Goal: Communication & Community: Share content

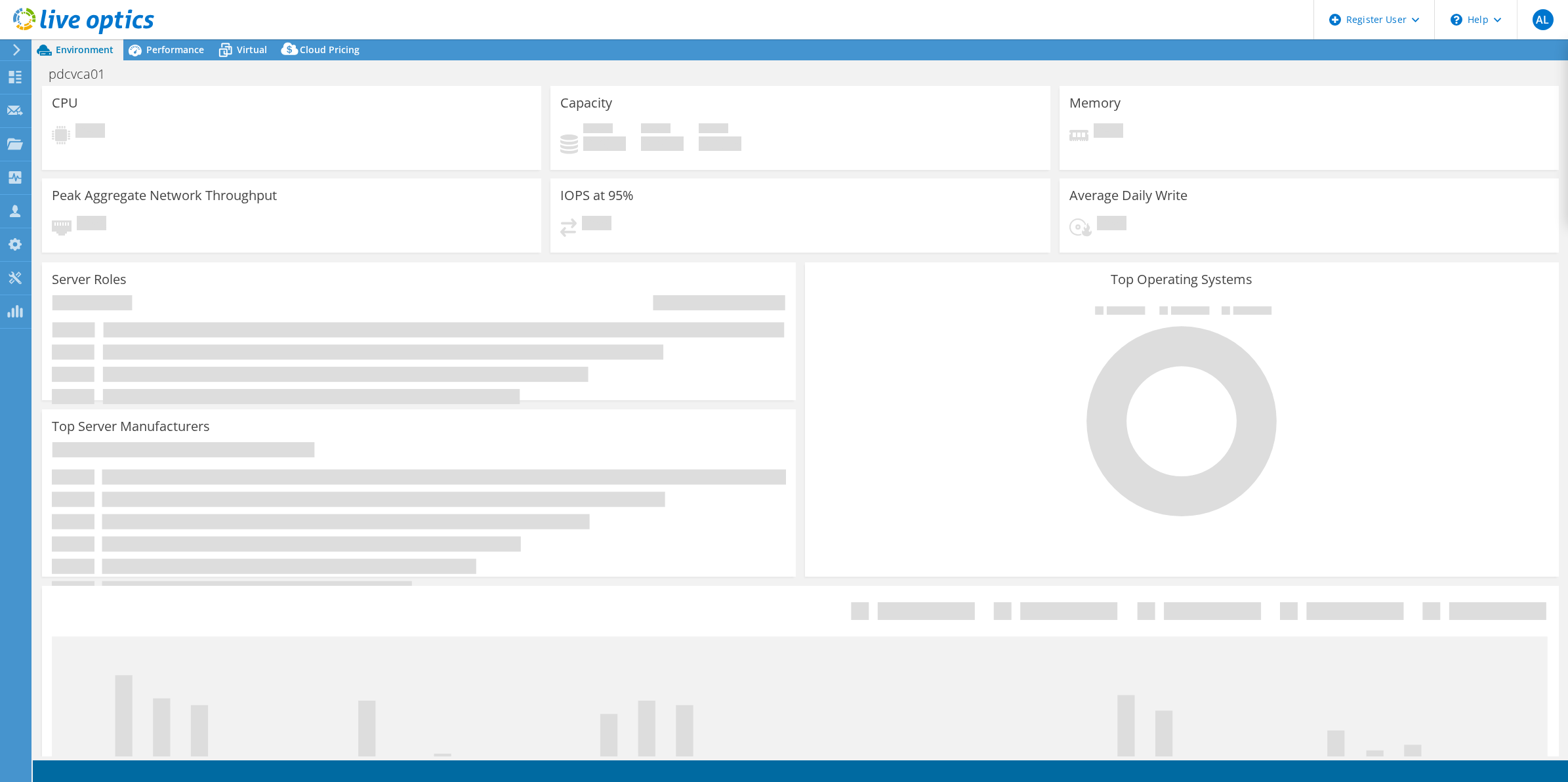
select select "[GEOGRAPHIC_DATA]"
select select "AUD"
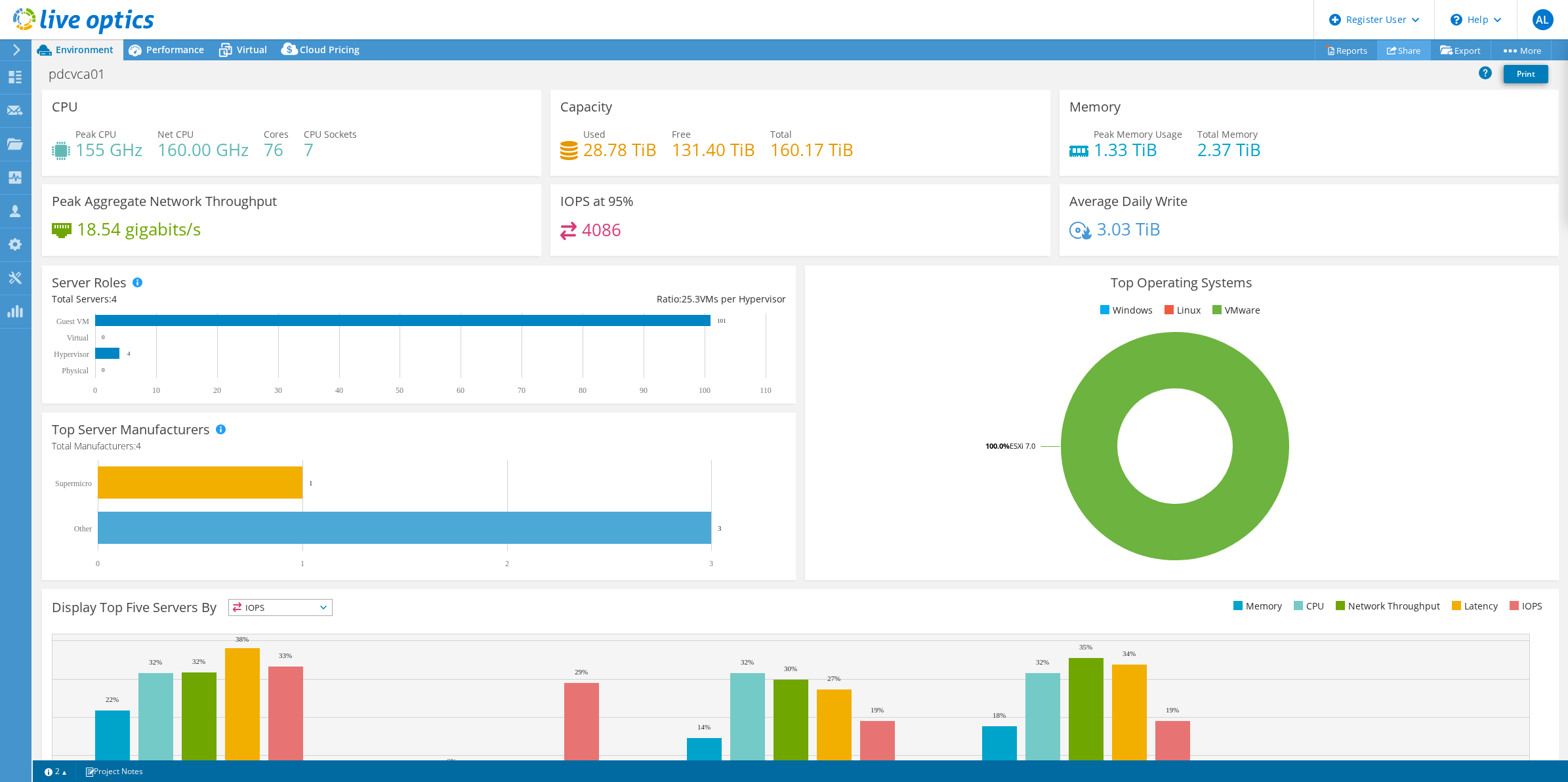
click at [1396, 46] on link "Share" at bounding box center [1404, 50] width 54 height 20
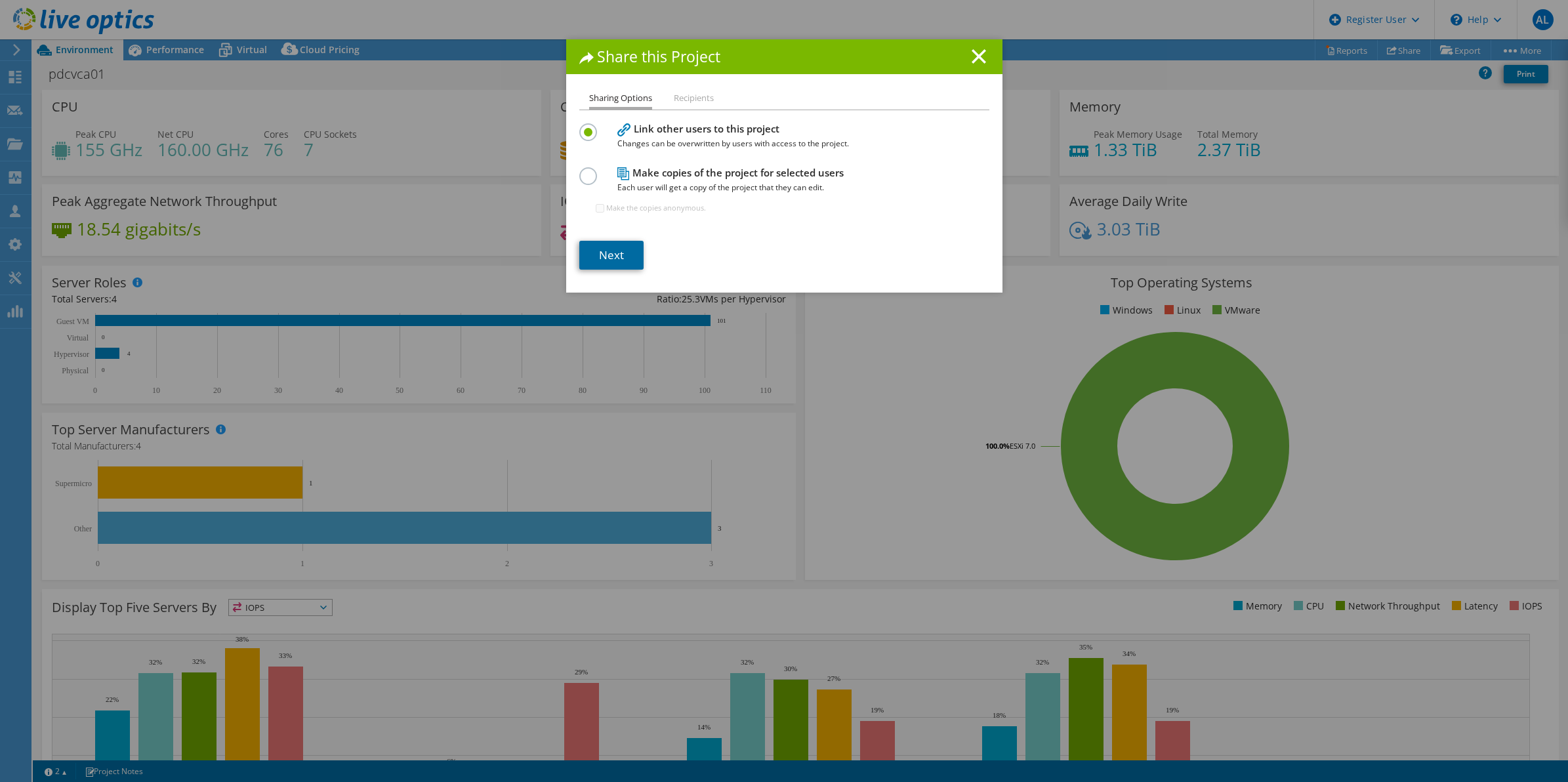
click at [628, 243] on link "Next" at bounding box center [611, 255] width 65 height 29
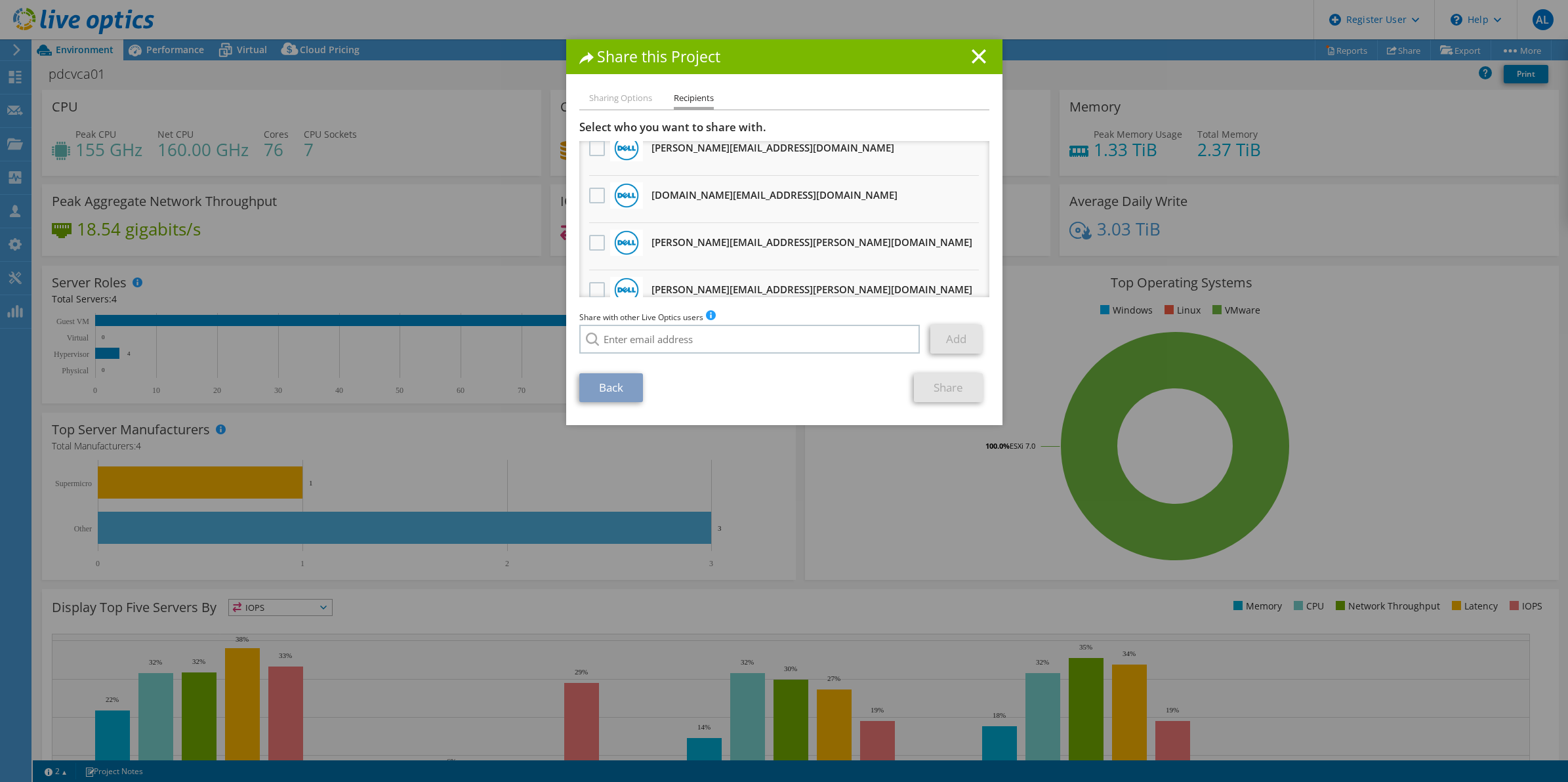
scroll to position [82, 0]
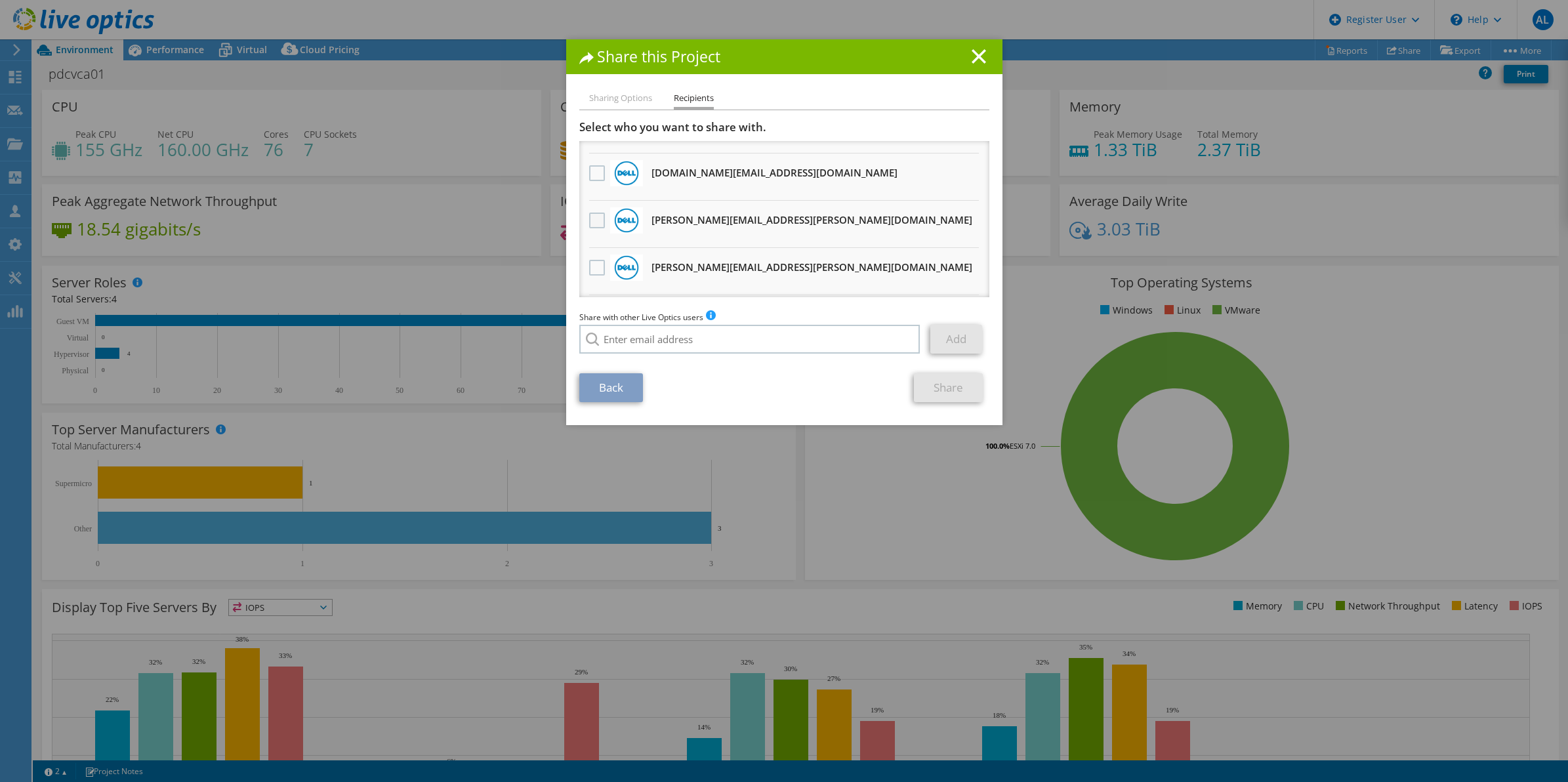
click at [589, 214] on label at bounding box center [598, 220] width 19 height 16
click at [0, 0] on input "checkbox" at bounding box center [0, 0] width 0 height 0
click at [953, 391] on link "Share" at bounding box center [948, 387] width 69 height 29
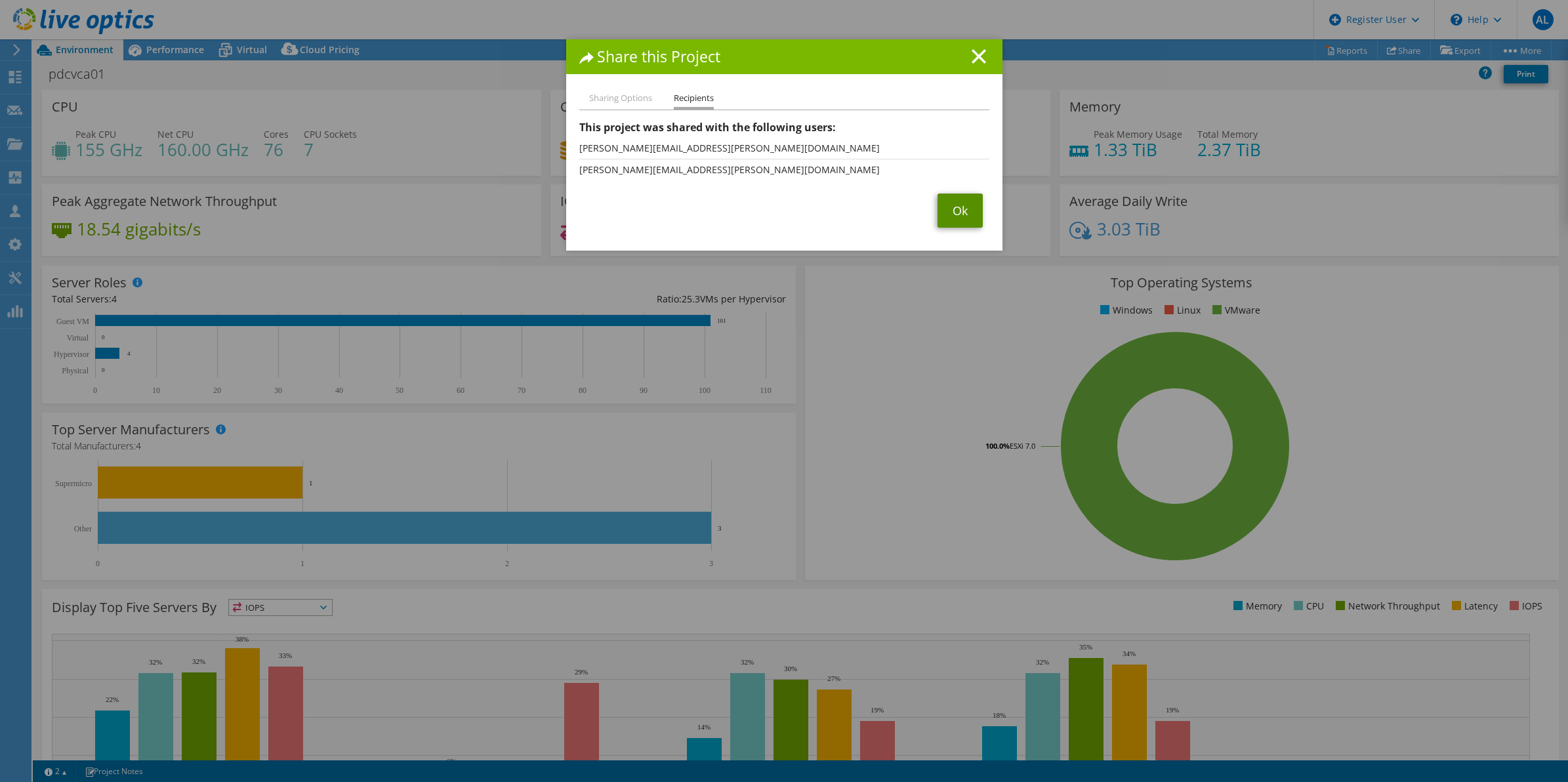
click at [953, 215] on link "Ok" at bounding box center [959, 211] width 45 height 34
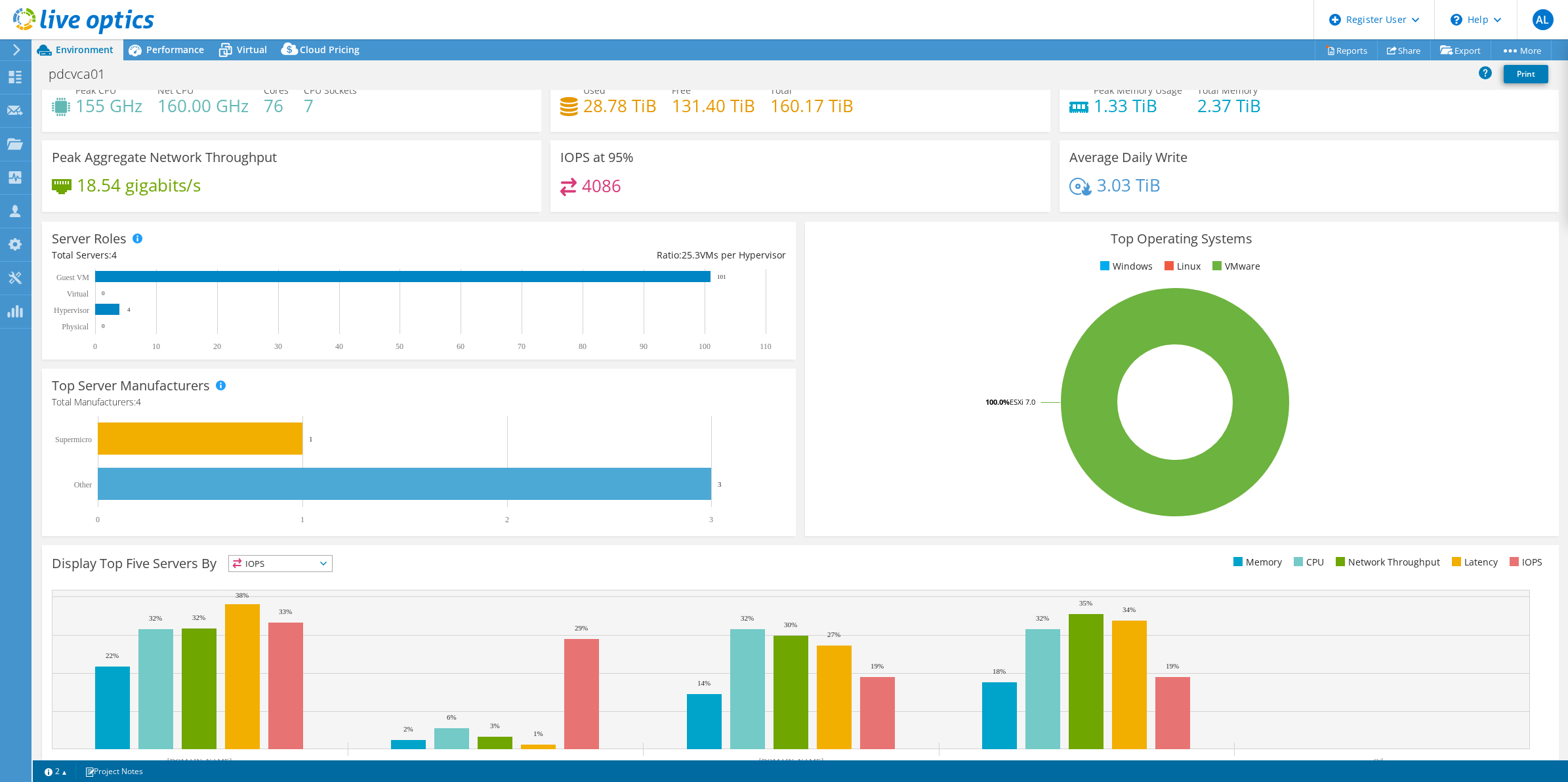
scroll to position [0, 0]
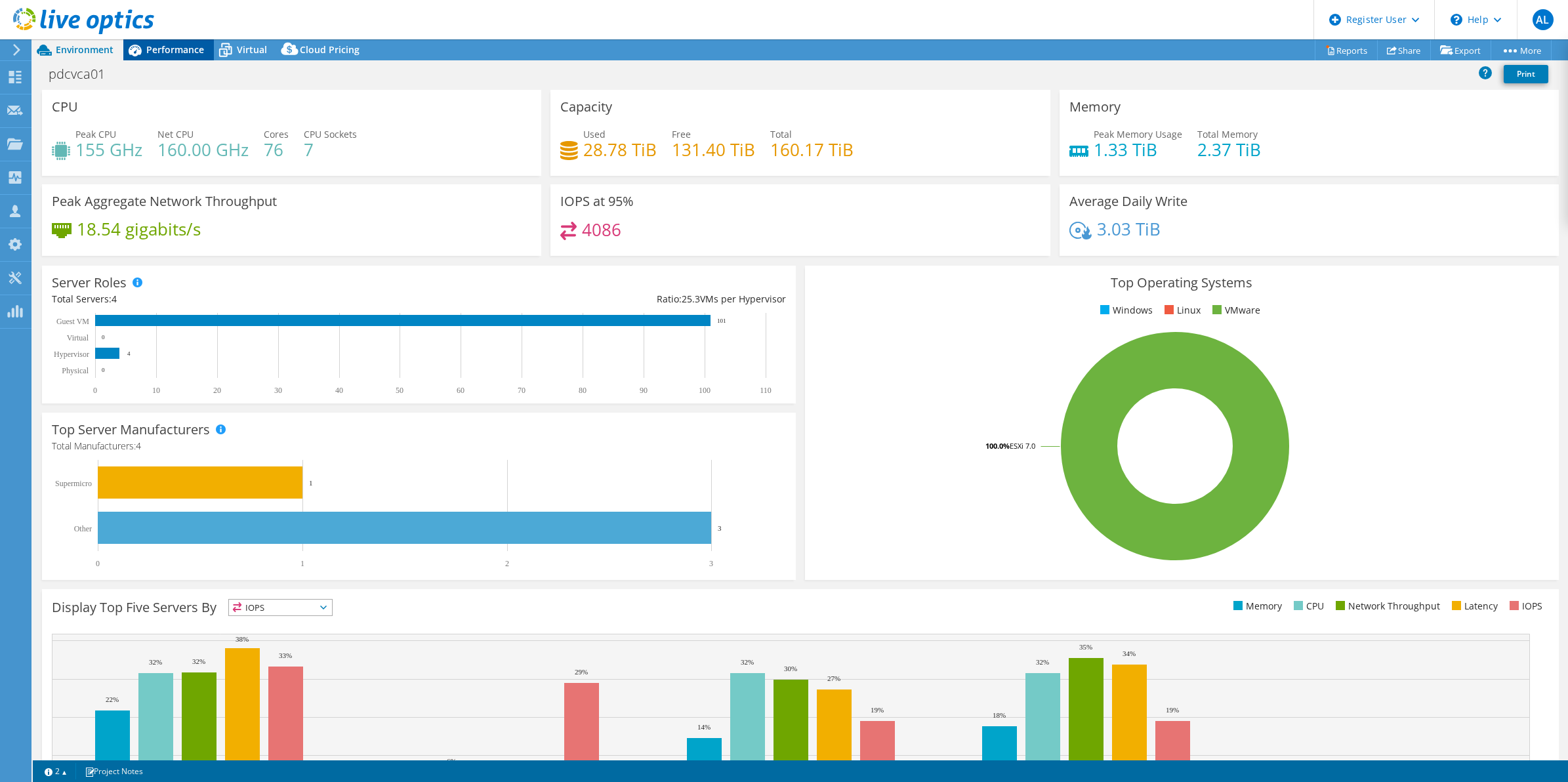
click at [174, 49] on span "Performance" at bounding box center [175, 49] width 58 height 12
